Goal: Navigation & Orientation: Find specific page/section

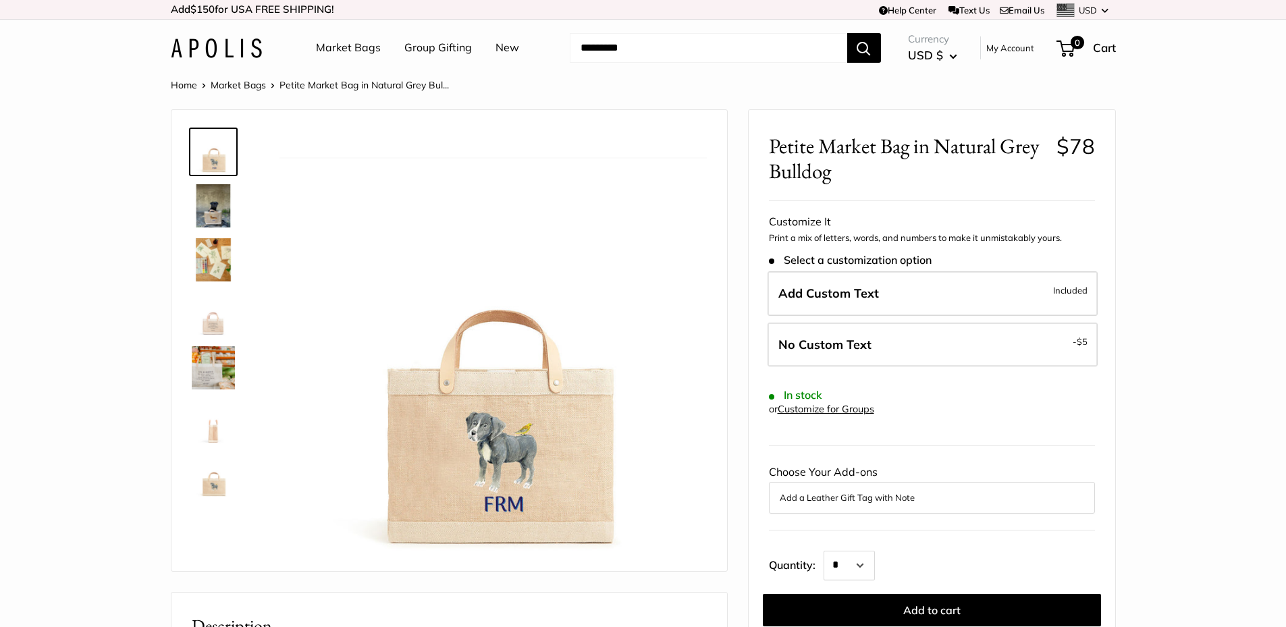
click at [1012, 49] on link "My Account" at bounding box center [1010, 48] width 48 height 16
